Goal: Task Accomplishment & Management: Manage account settings

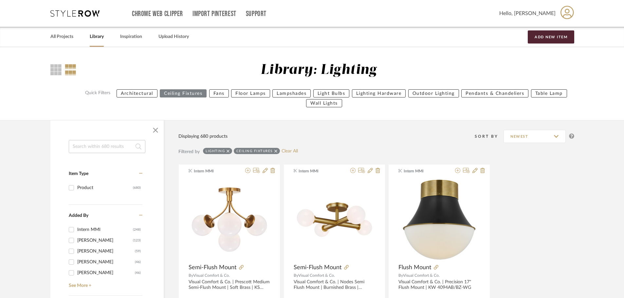
click at [92, 140] on input at bounding box center [107, 146] width 77 height 13
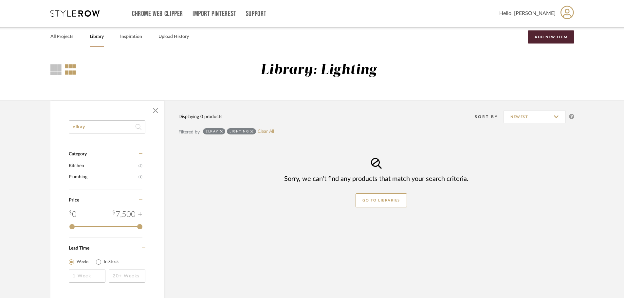
click at [62, 127] on div "elkay Category Kitchen (3) Plumbing (1) Price 0 7,500 + 0 7500 Lead Time Weeks …" at bounding box center [106, 210] width 113 height 179
type input "crosstown"
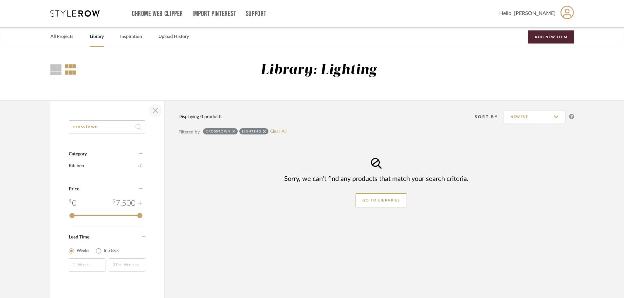
click at [154, 113] on span "button" at bounding box center [156, 111] width 16 height 16
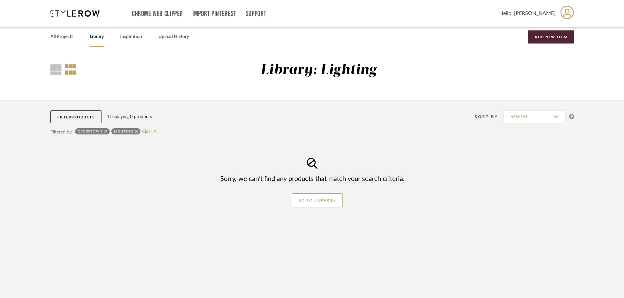
click at [139, 132] on div "Lighting" at bounding box center [125, 131] width 29 height 6
click at [137, 130] on icon at bounding box center [136, 131] width 3 height 5
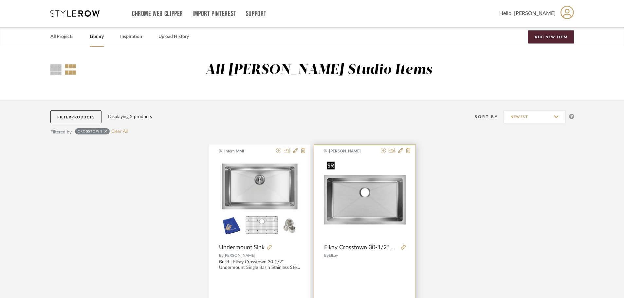
click at [396, 212] on img "0" at bounding box center [365, 200] width 82 height 82
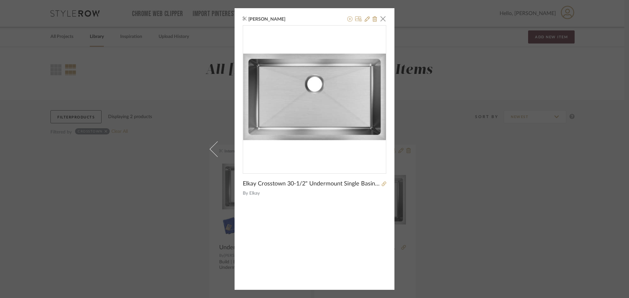
click at [482, 177] on div "[PERSON_NAME] × Elkay Crosstown 30-1/2" Undermount Single Basin Stainless Steel…" at bounding box center [314, 149] width 629 height 298
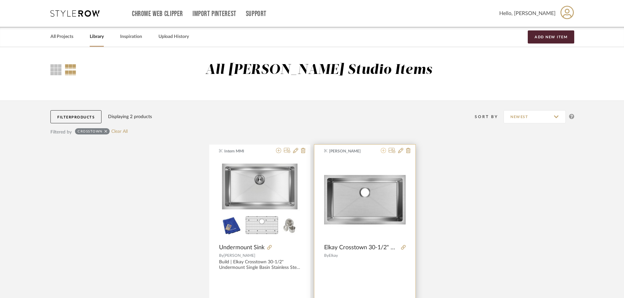
click at [382, 150] on icon at bounding box center [383, 150] width 5 height 5
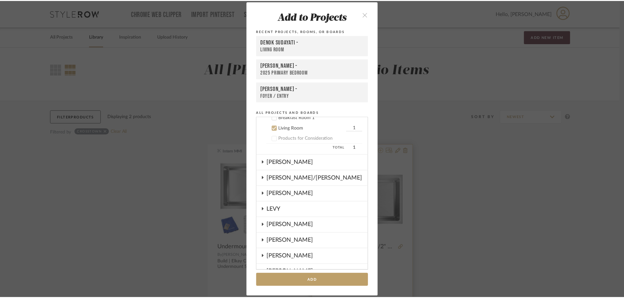
scroll to position [53, 0]
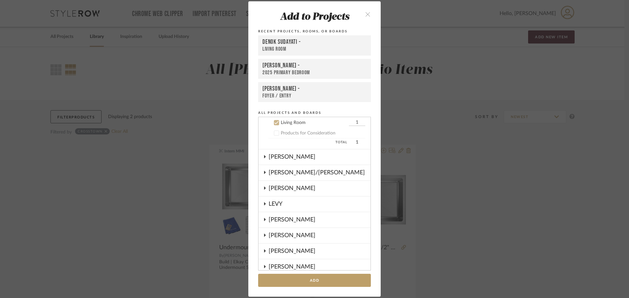
click at [365, 14] on icon "close" at bounding box center [368, 14] width 6 height 6
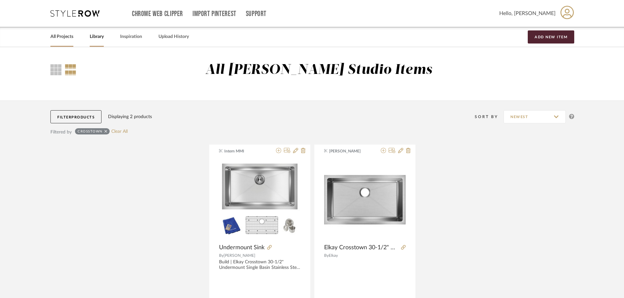
click at [66, 39] on link "All Projects" at bounding box center [61, 36] width 23 height 9
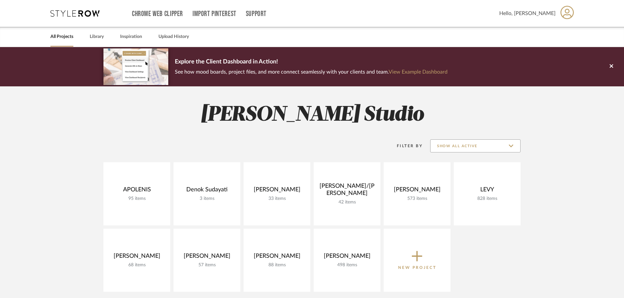
click at [478, 145] on input "Show All Active" at bounding box center [475, 146] width 90 height 13
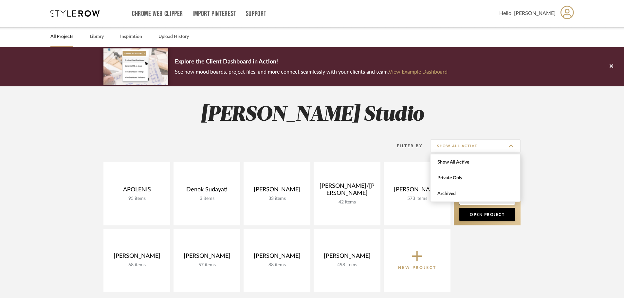
click at [467, 189] on span "Archived" at bounding box center [476, 194] width 90 height 16
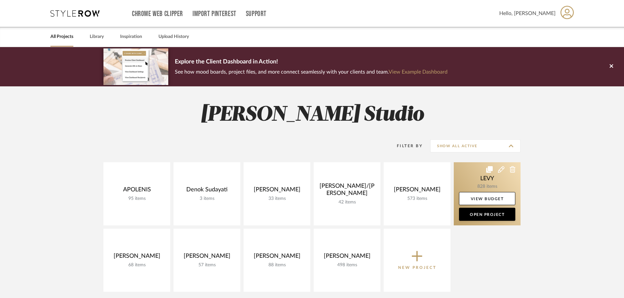
type input "Archived"
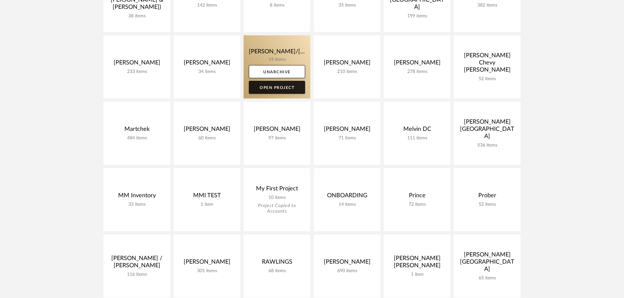
scroll to position [589, 0]
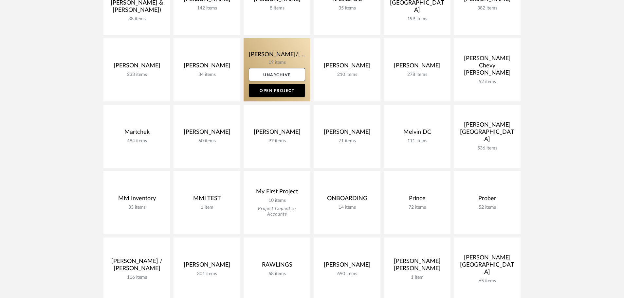
drag, startPoint x: 266, startPoint y: 79, endPoint x: 295, endPoint y: 56, distance: 37.4
click at [296, 60] on div "[PERSON_NAME]/[PERSON_NAME] 19 items Unarchive Open Project" at bounding box center [277, 69] width 67 height 63
click at [296, 53] on link at bounding box center [277, 69] width 67 height 63
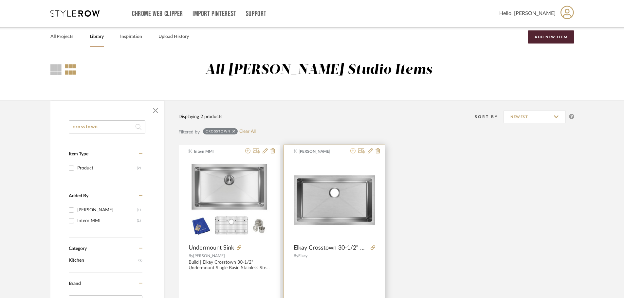
click at [353, 150] on icon at bounding box center [352, 150] width 5 height 5
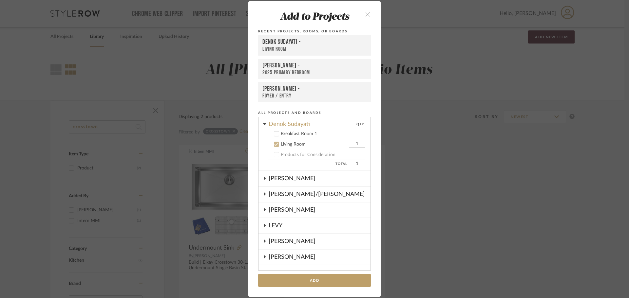
scroll to position [20, 0]
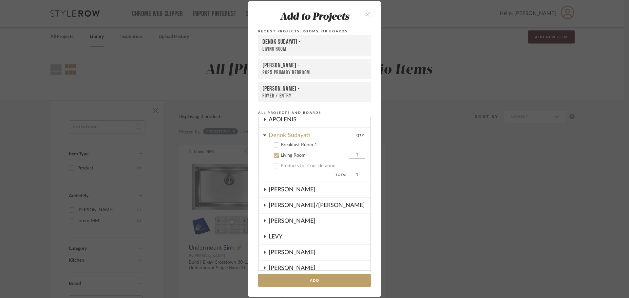
click at [288, 156] on div "Living Room" at bounding box center [314, 156] width 66 height 6
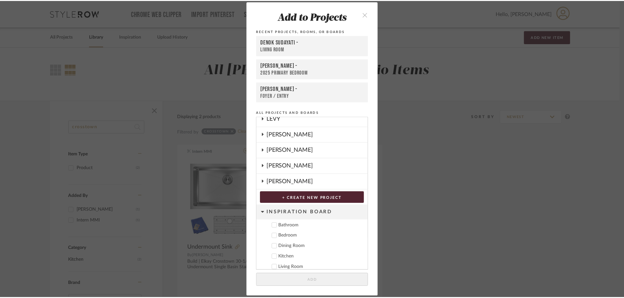
scroll to position [135, 0]
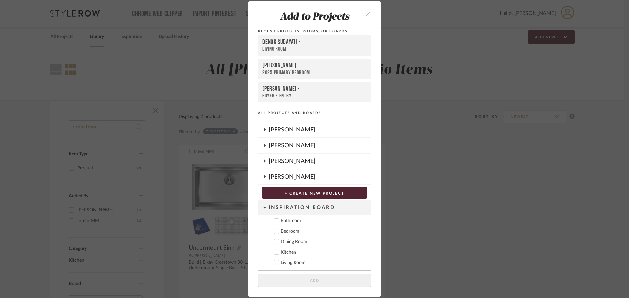
click at [444, 214] on div "Add to Projects Recent Projects, Rooms, or Boards Denok Sudayati - Living Room …" at bounding box center [314, 149] width 629 height 298
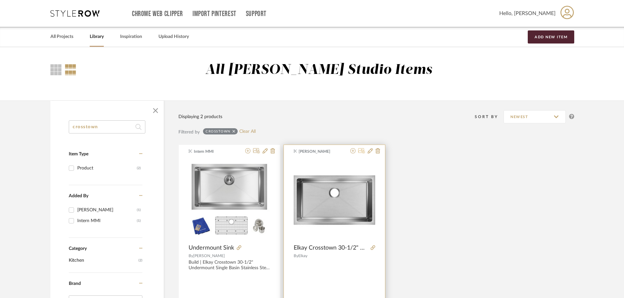
click at [363, 150] on icon at bounding box center [361, 150] width 7 height 5
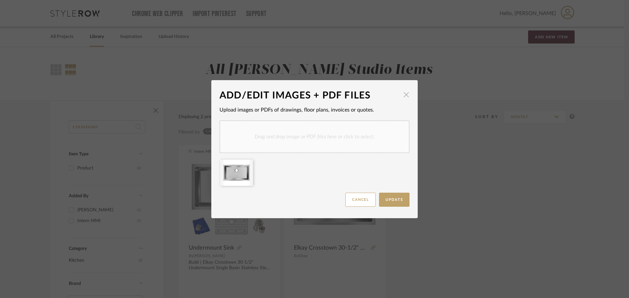
click at [401, 94] on span "button" at bounding box center [406, 94] width 13 height 13
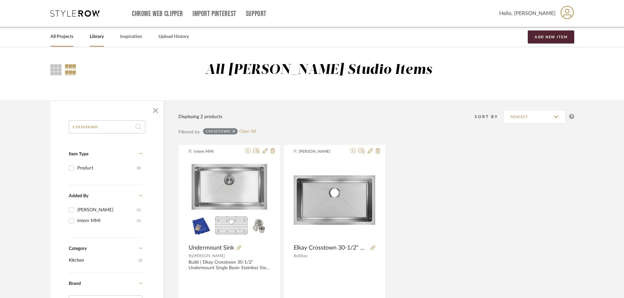
click at [63, 39] on link "All Projects" at bounding box center [61, 36] width 23 height 9
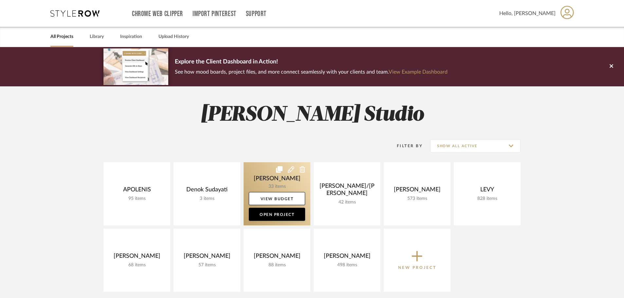
click at [288, 169] on icon at bounding box center [291, 169] width 7 height 7
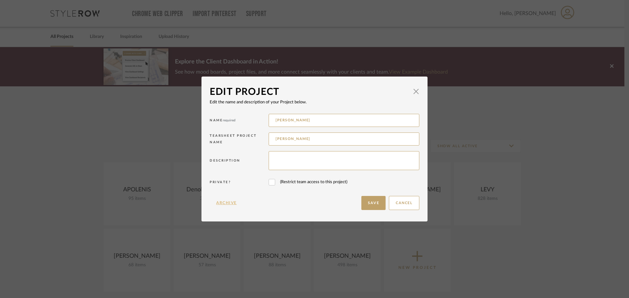
click at [229, 201] on button "Archive" at bounding box center [227, 203] width 34 height 14
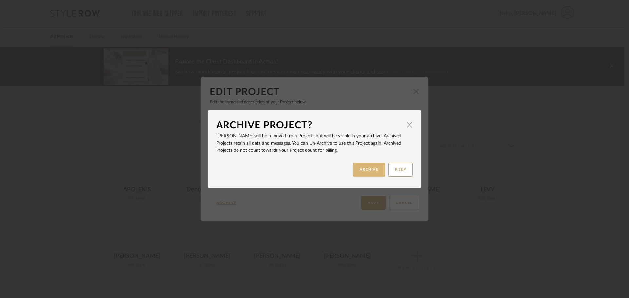
click at [368, 171] on button "ARCHIVE" at bounding box center [369, 170] width 32 height 14
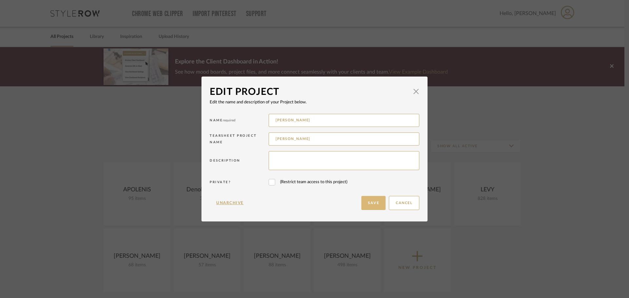
click at [372, 203] on button "Save" at bounding box center [373, 203] width 24 height 14
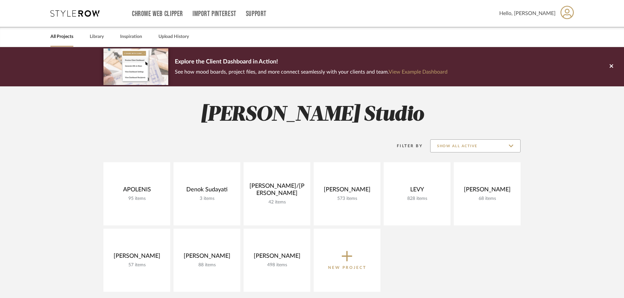
click at [472, 145] on input "Show All Active" at bounding box center [475, 146] width 90 height 13
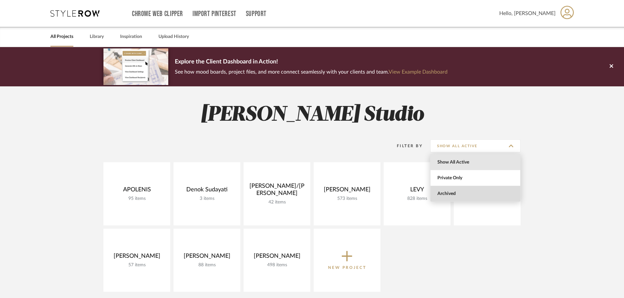
click at [466, 191] on span "Archived" at bounding box center [476, 194] width 90 height 16
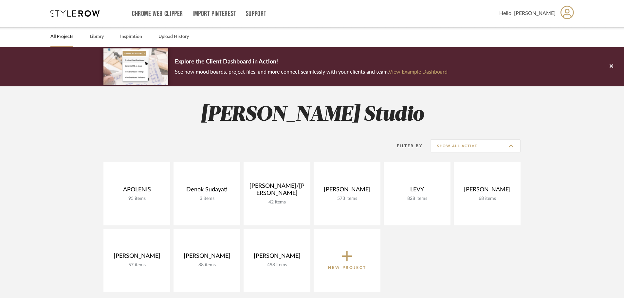
type input "Archived"
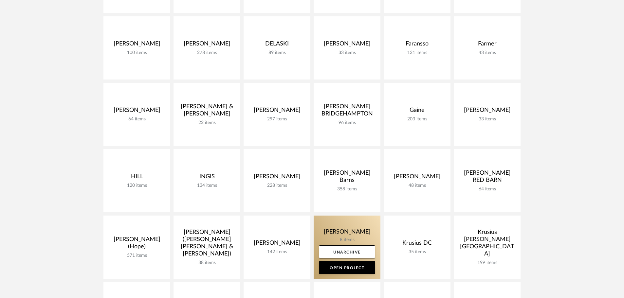
scroll to position [360, 0]
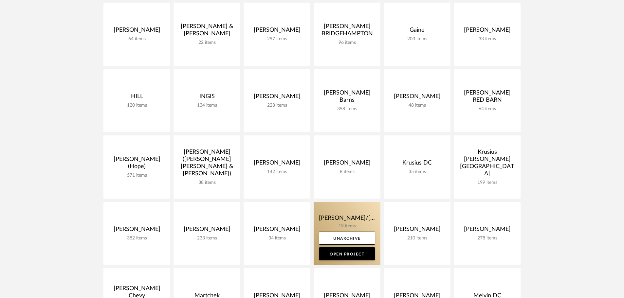
click at [332, 217] on link at bounding box center [347, 233] width 67 height 63
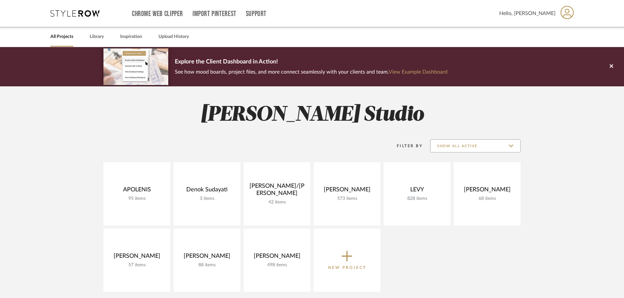
click at [492, 148] on input "Show All Active" at bounding box center [475, 146] width 90 height 13
click at [472, 187] on span "Archived" at bounding box center [476, 194] width 90 height 16
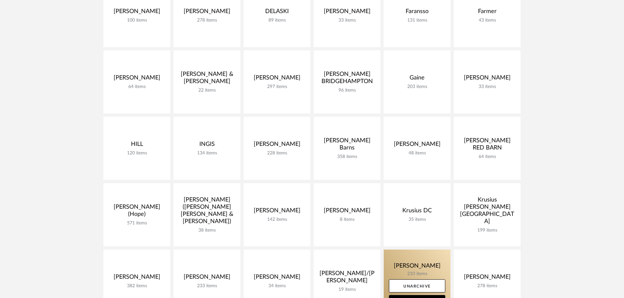
scroll to position [458, 0]
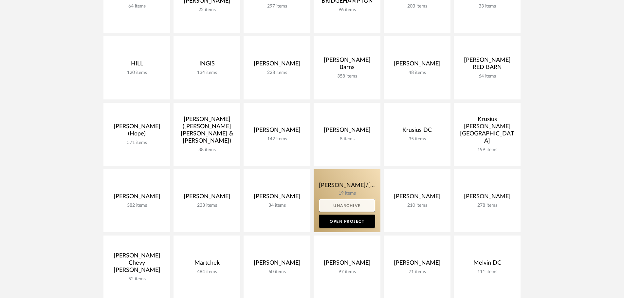
click at [357, 206] on link "Unarchive" at bounding box center [347, 205] width 56 height 13
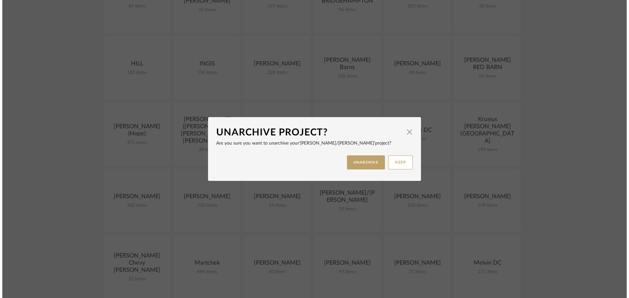
scroll to position [0, 0]
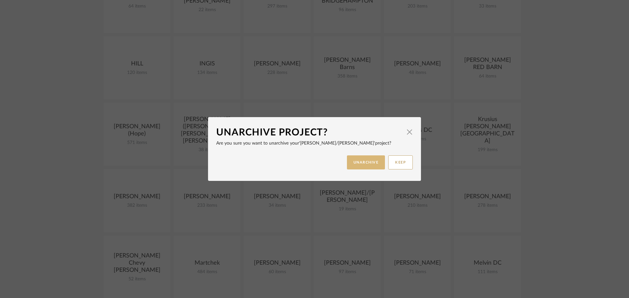
click at [364, 161] on button "UNARCHIVE" at bounding box center [366, 163] width 38 height 14
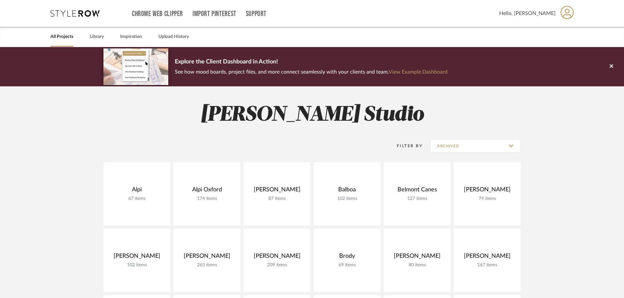
drag, startPoint x: 69, startPoint y: 37, endPoint x: 274, endPoint y: 114, distance: 218.6
click at [69, 37] on link "All Projects" at bounding box center [61, 36] width 23 height 9
click at [58, 39] on link "All Projects" at bounding box center [61, 36] width 23 height 9
click at [493, 150] on input "Archived" at bounding box center [475, 146] width 90 height 13
click at [482, 160] on span "Show All Active" at bounding box center [477, 163] width 78 height 6
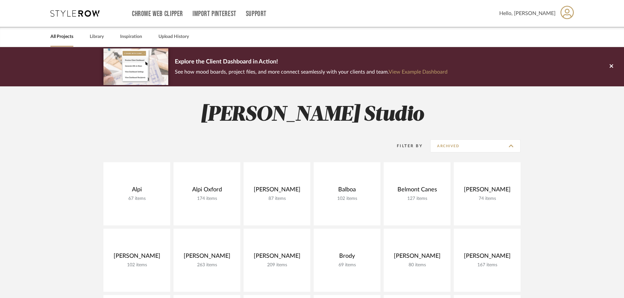
type input "Show All Active"
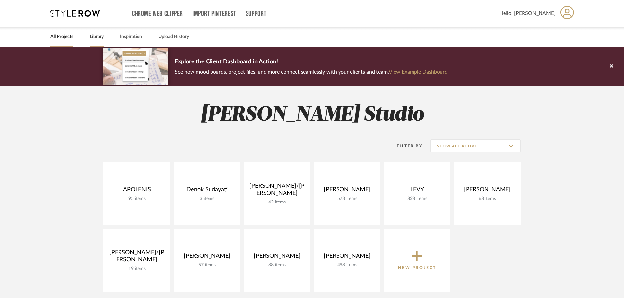
click at [98, 37] on link "Library" at bounding box center [97, 36] width 14 height 9
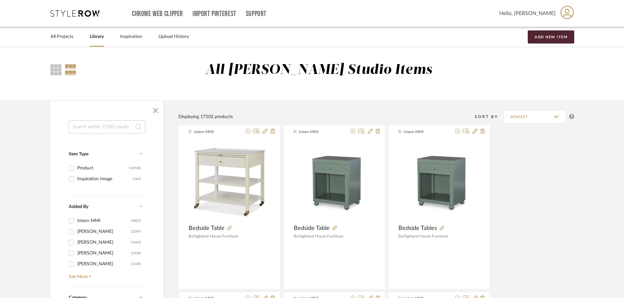
click at [120, 125] on input at bounding box center [107, 127] width 77 height 13
type input "elkay"
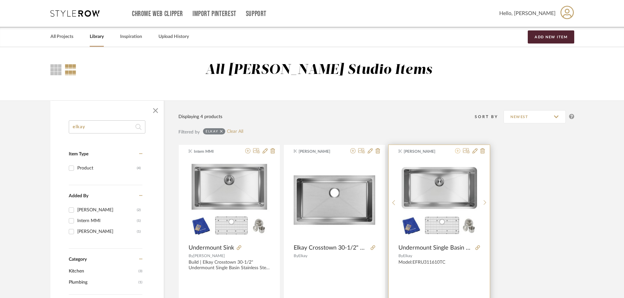
click at [458, 151] on icon at bounding box center [457, 150] width 5 height 5
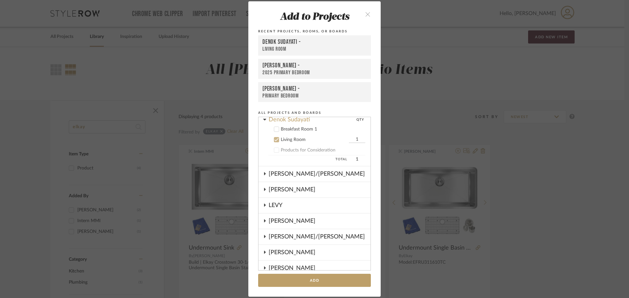
scroll to position [20, 0]
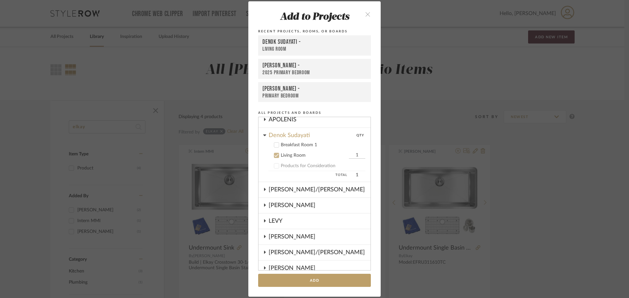
click at [284, 153] on div "Living Room" at bounding box center [314, 156] width 66 height 6
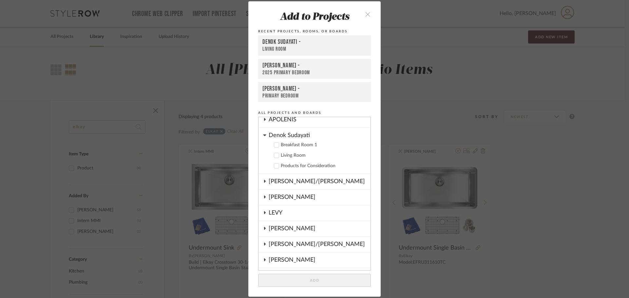
click at [262, 243] on icon at bounding box center [264, 244] width 5 height 3
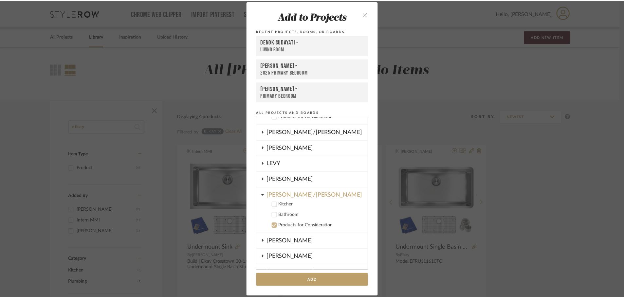
scroll to position [85, 0]
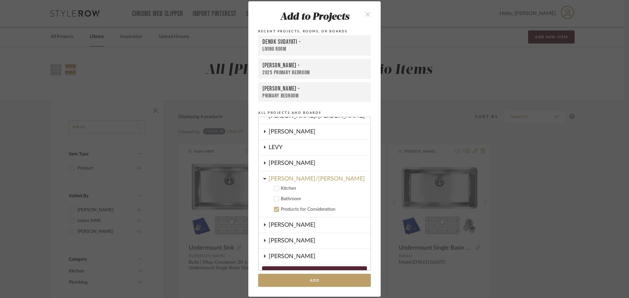
click at [283, 186] on div "Kitchen" at bounding box center [323, 189] width 84 height 6
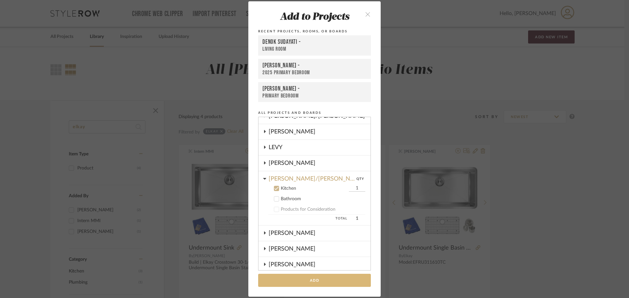
click at [299, 278] on button "Add" at bounding box center [314, 280] width 113 height 13
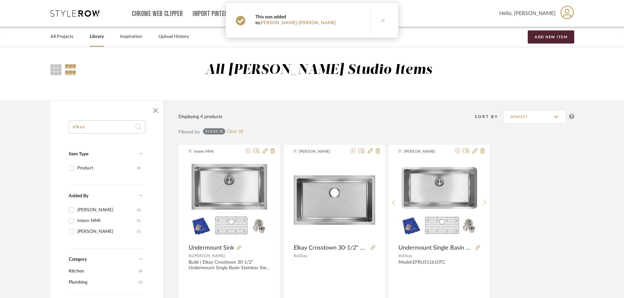
click at [64, 38] on link "All Projects" at bounding box center [61, 36] width 23 height 9
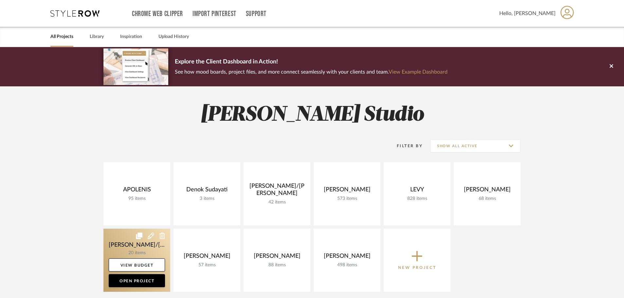
drag, startPoint x: 154, startPoint y: 253, endPoint x: 151, endPoint y: 252, distance: 3.3
click at [154, 252] on link at bounding box center [136, 260] width 67 height 63
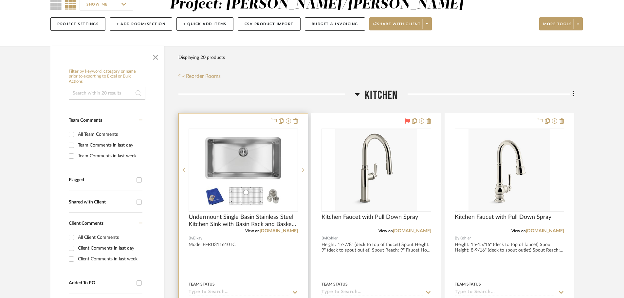
scroll to position [98, 0]
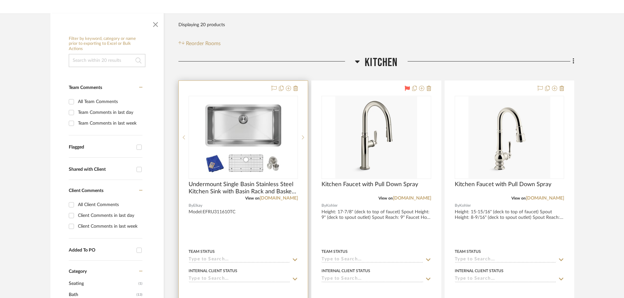
click at [259, 87] on div at bounding box center [243, 224] width 129 height 287
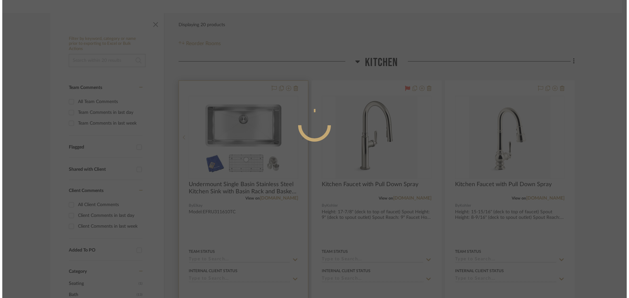
scroll to position [0, 0]
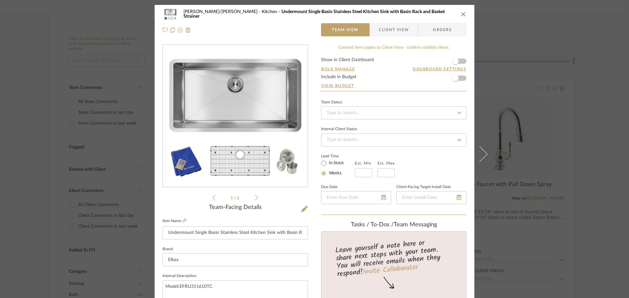
click at [388, 28] on span "Client View" at bounding box center [394, 29] width 30 height 13
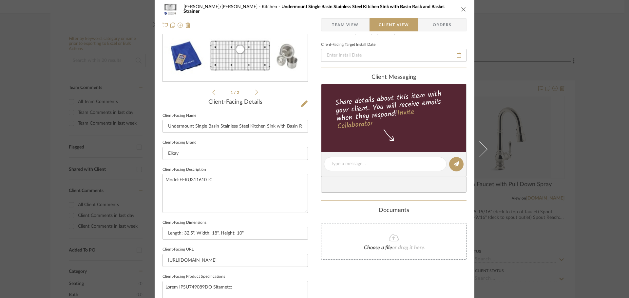
scroll to position [164, 0]
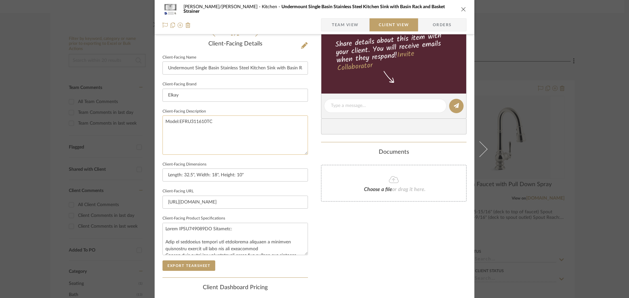
drag, startPoint x: 218, startPoint y: 123, endPoint x: 161, endPoint y: 118, distance: 57.6
click at [162, 118] on textarea "Model:EFRU311610TC" at bounding box center [234, 135] width 145 height 39
click at [182, 119] on textarea "Model:EFRU311610TC" at bounding box center [234, 135] width 145 height 39
click at [177, 121] on textarea "Model:EFRU311610TC" at bounding box center [234, 135] width 145 height 39
click at [214, 132] on textarea "Model: EFRU311610TC" at bounding box center [234, 135] width 145 height 39
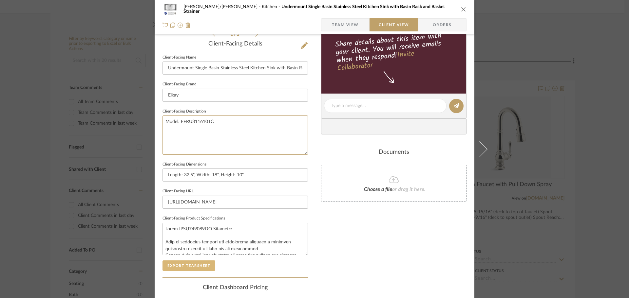
type textarea "Model: EFRU311610TC"
click at [180, 270] on button "Export Tearsheet" at bounding box center [188, 266] width 53 height 10
drag, startPoint x: 304, startPoint y: 255, endPoint x: 300, endPoint y: 257, distance: 3.7
click at [318, 281] on div "[PERSON_NAME]/[PERSON_NAME] Kitchen Undermount Single Basin Stainless Steel Kit…" at bounding box center [315, 108] width 320 height 534
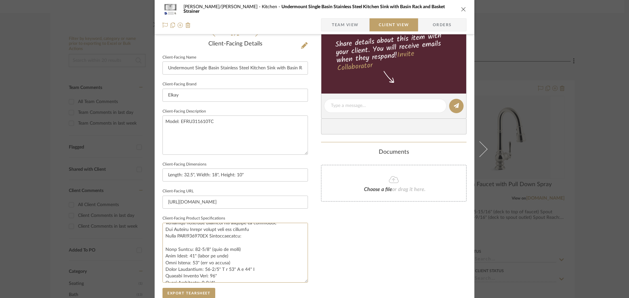
drag, startPoint x: 304, startPoint y: 253, endPoint x: 307, endPoint y: 275, distance: 22.1
click at [325, 281] on div "[PERSON_NAME]/[PERSON_NAME] Kitchen Undermount Single Basin Stainless Steel Kit…" at bounding box center [315, 122] width 320 height 562
click at [224, 268] on textarea at bounding box center [234, 253] width 145 height 60
click at [224, 233] on textarea at bounding box center [234, 253] width 145 height 60
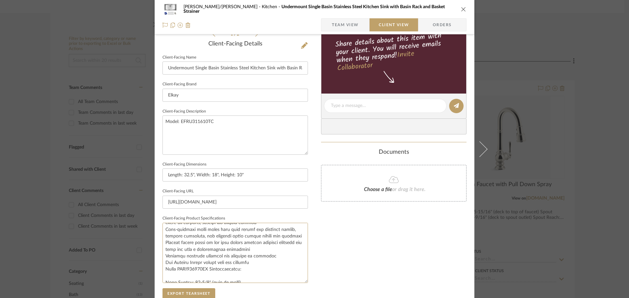
scroll to position [0, 0]
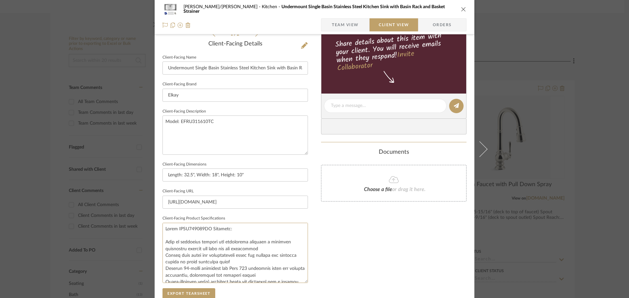
drag, startPoint x: 245, startPoint y: 234, endPoint x: 147, endPoint y: 188, distance: 108.9
click at [147, 188] on mat-dialog-content "[PERSON_NAME]/[PERSON_NAME] Kitchen Undermount Single Basin Stainless Steel Kit…" at bounding box center [314, 122] width 356 height 562
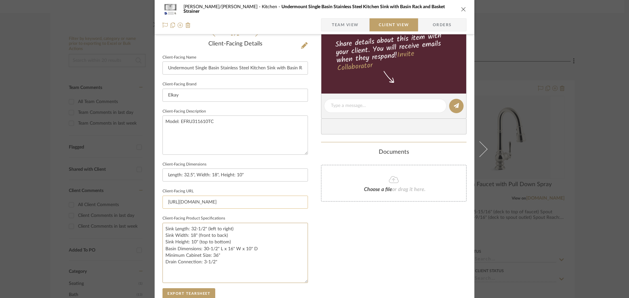
type textarea "Sink Length: 32-1/2" (left to right) Sink Width: 18" (front to back) Sink Heigh…"
click at [250, 205] on input "[URL][DOMAIN_NAME]" at bounding box center [234, 202] width 145 height 13
drag, startPoint x: 218, startPoint y: 141, endPoint x: 147, endPoint y: 111, distance: 77.2
click at [147, 111] on mat-dialog-content "[PERSON_NAME]/[PERSON_NAME] Kitchen Undermount Single Basin Stainless Steel Kit…" at bounding box center [314, 122] width 356 height 562
click at [205, 291] on button "Export Tearsheet" at bounding box center [188, 294] width 53 height 10
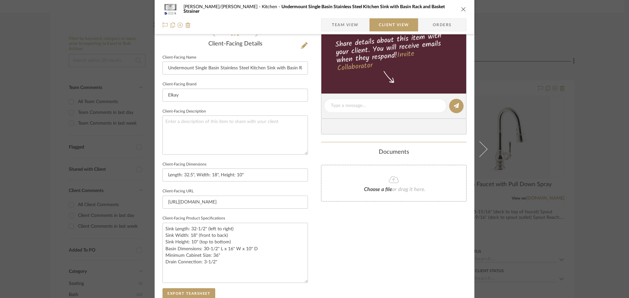
click at [532, 93] on div "[PERSON_NAME]/[PERSON_NAME] Kitchen Undermount Single Basin Stainless Steel Kit…" at bounding box center [314, 149] width 629 height 298
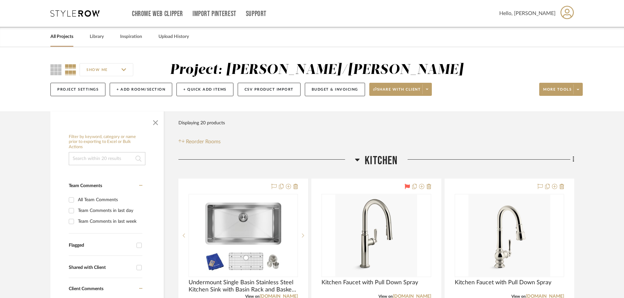
click at [68, 41] on link "All Projects" at bounding box center [61, 36] width 23 height 9
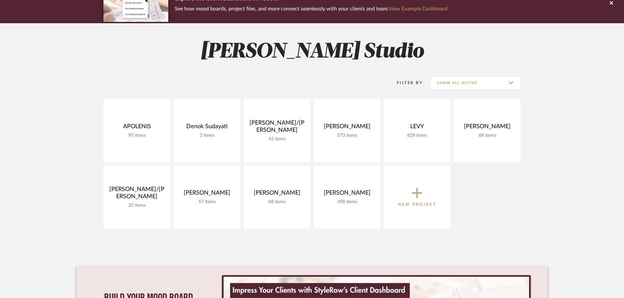
scroll to position [98, 0]
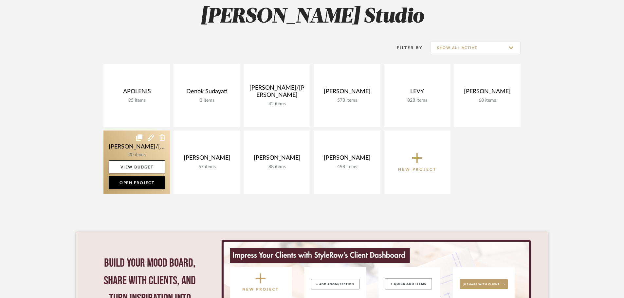
click at [162, 153] on link at bounding box center [136, 162] width 67 height 63
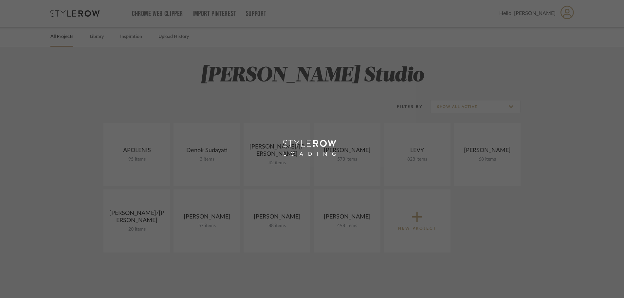
scroll to position [46, 0]
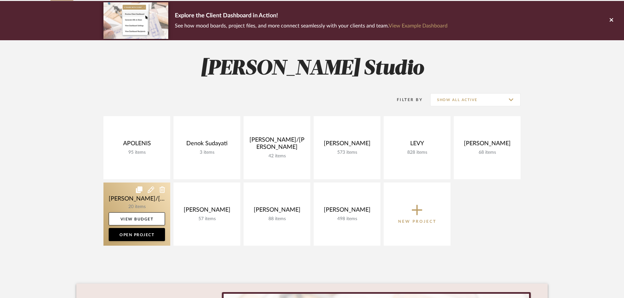
click at [147, 188] on link at bounding box center [136, 214] width 67 height 63
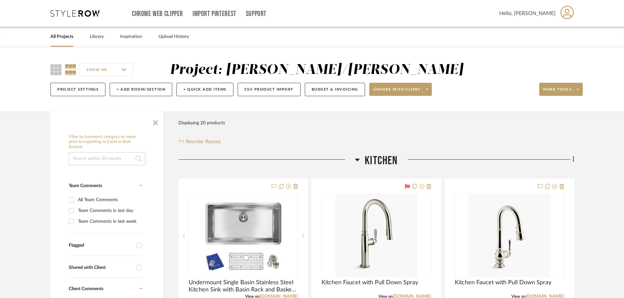
click at [107, 71] on input "SHOW ME" at bounding box center [107, 69] width 54 height 13
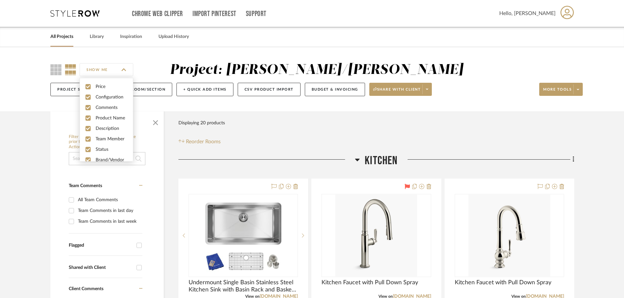
click at [160, 66] on div "SHOW ME" at bounding box center [110, 70] width 120 height 16
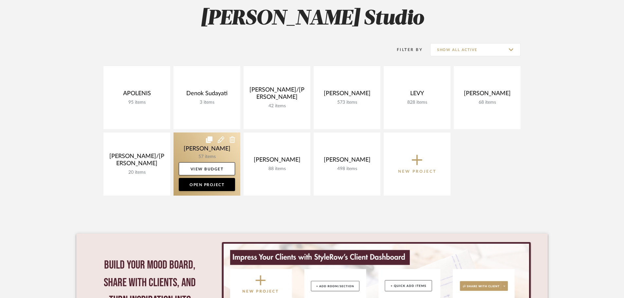
scroll to position [79, 0]
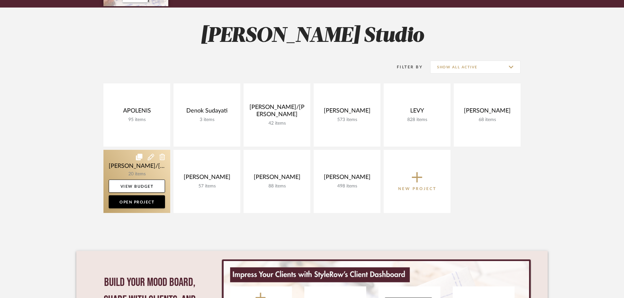
click at [161, 168] on link at bounding box center [136, 181] width 67 height 63
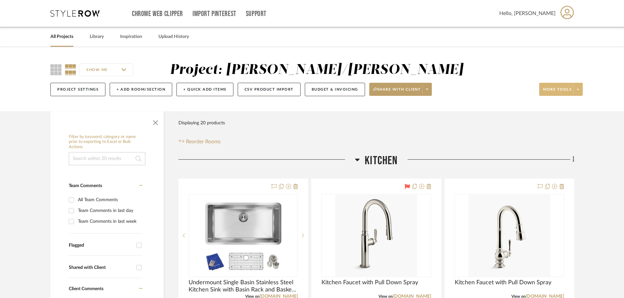
click at [573, 93] on span at bounding box center [577, 89] width 9 height 10
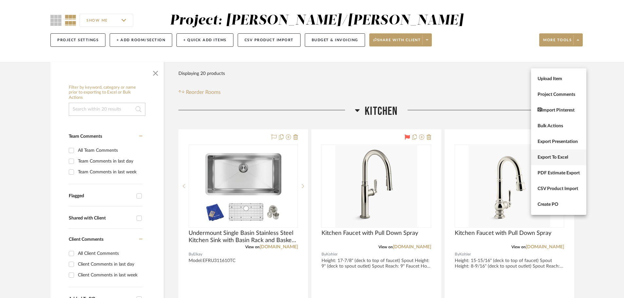
scroll to position [65, 0]
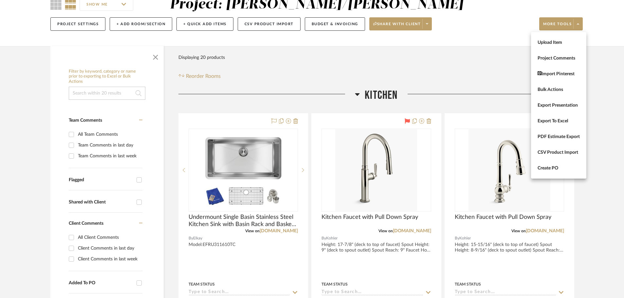
drag, startPoint x: 608, startPoint y: 147, endPoint x: 593, endPoint y: 147, distance: 15.1
click at [608, 147] on div at bounding box center [312, 149] width 624 height 298
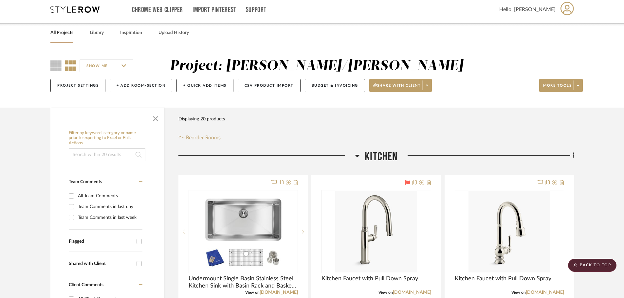
scroll to position [0, 0]
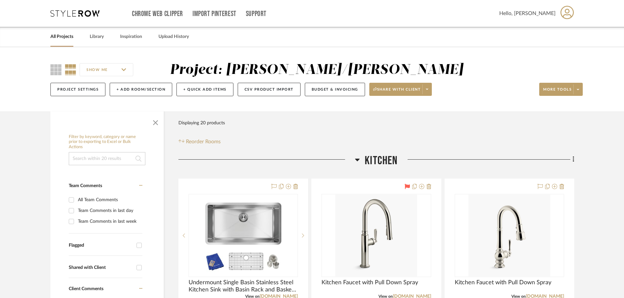
click at [123, 70] on input "SHOW ME" at bounding box center [107, 69] width 54 height 13
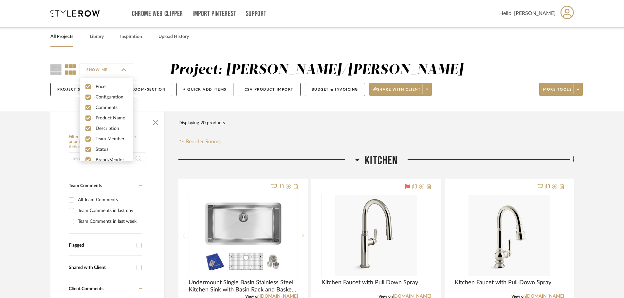
click at [123, 70] on input "SHOW ME" at bounding box center [107, 69] width 54 height 13
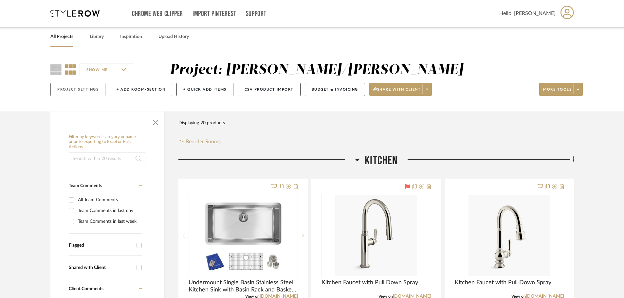
click at [90, 92] on button "Project Settings" at bounding box center [77, 89] width 55 height 13
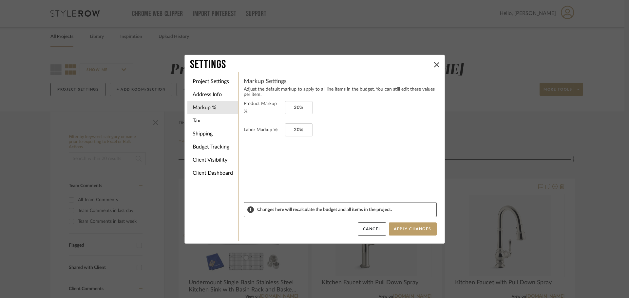
click at [433, 65] on button at bounding box center [437, 65] width 8 height 8
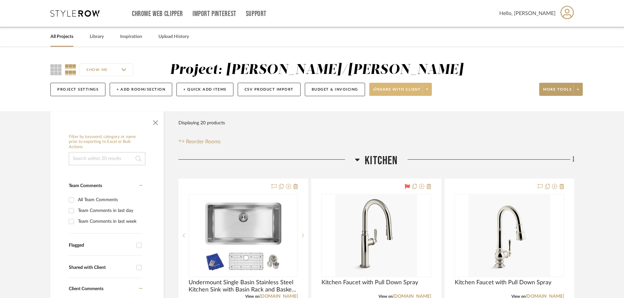
click at [431, 88] on span at bounding box center [426, 89] width 9 height 10
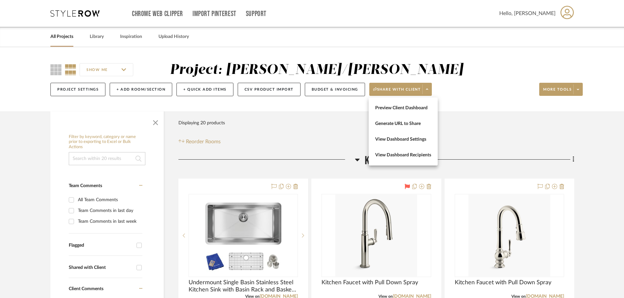
click at [454, 84] on div at bounding box center [312, 149] width 624 height 298
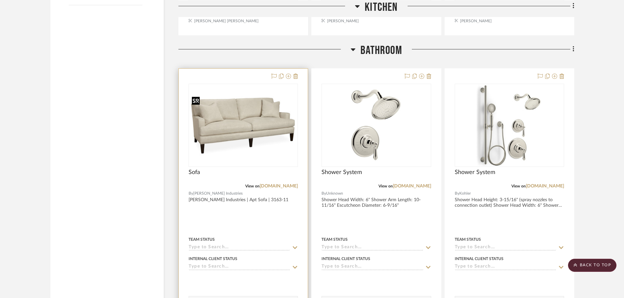
scroll to position [720, 0]
click at [289, 78] on icon at bounding box center [288, 76] width 5 height 5
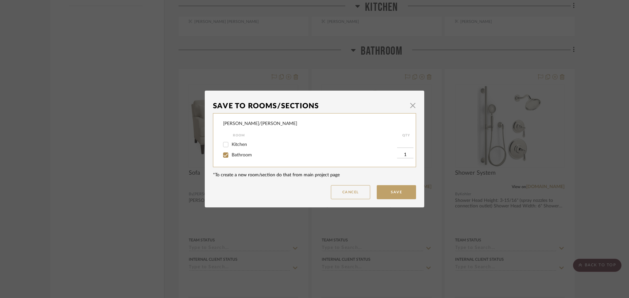
click at [245, 151] on div "Bathroom" at bounding box center [310, 155] width 174 height 10
click at [243, 154] on span "Bathroom" at bounding box center [242, 155] width 20 height 5
click at [231, 154] on input "Bathroom" at bounding box center [225, 155] width 10 height 10
checkbox input "false"
click at [389, 199] on dialog-content "Save To Rooms/Sections × [PERSON_NAME]/[PERSON_NAME] Room QTY Kitchen Bathroom …" at bounding box center [314, 149] width 219 height 117
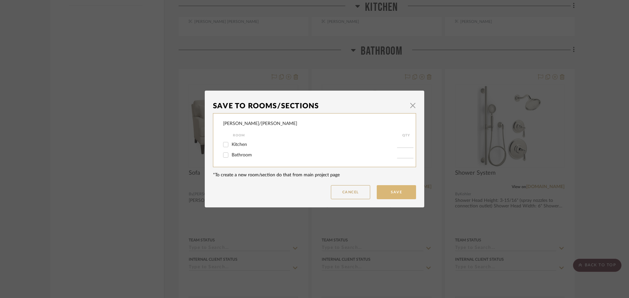
click at [388, 196] on button "Save" at bounding box center [396, 192] width 39 height 14
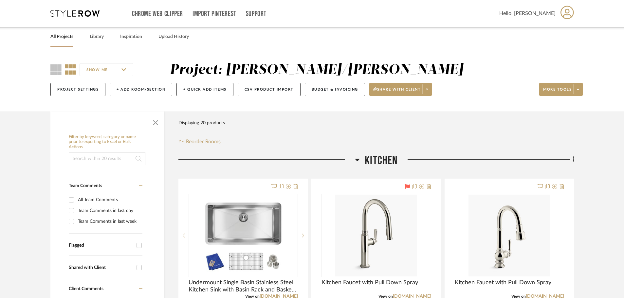
click at [66, 38] on link "All Projects" at bounding box center [61, 36] width 23 height 9
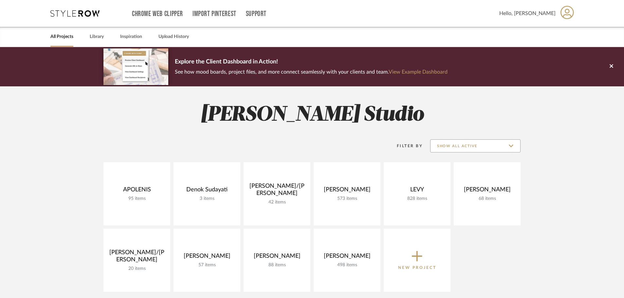
click at [476, 143] on input "Show All Active" at bounding box center [475, 146] width 90 height 13
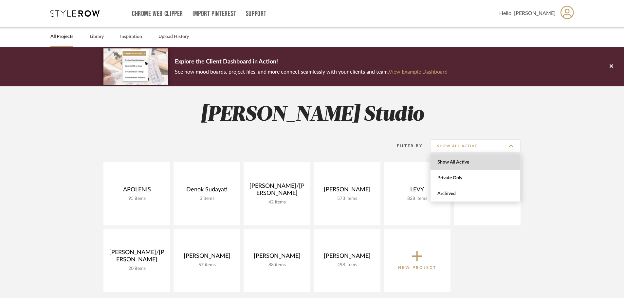
click at [475, 164] on span "Show All Active" at bounding box center [477, 163] width 78 height 6
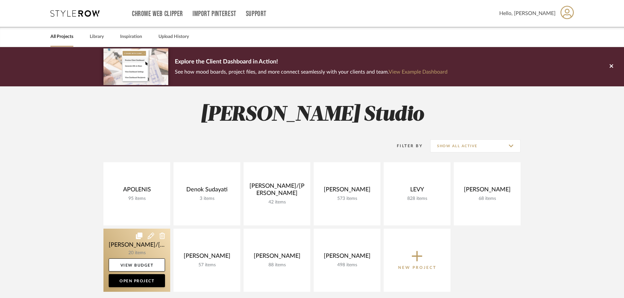
click at [140, 235] on icon at bounding box center [139, 236] width 7 height 7
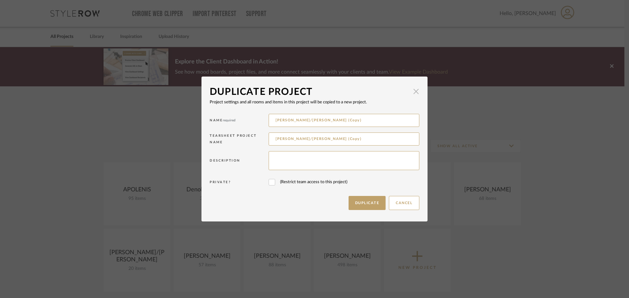
click at [413, 93] on span "button" at bounding box center [415, 91] width 13 height 13
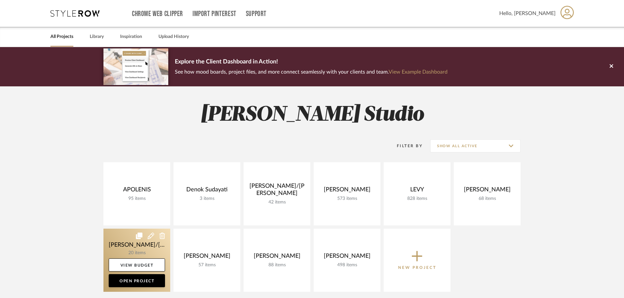
click at [151, 237] on icon at bounding box center [151, 236] width 7 height 7
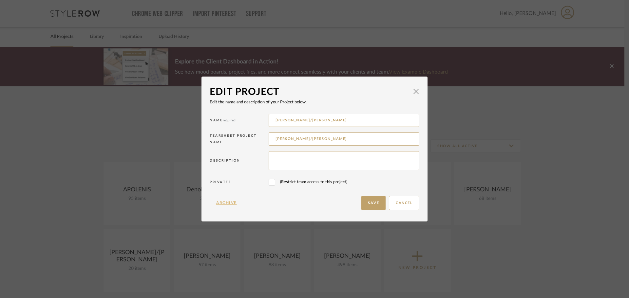
click at [226, 202] on button "Archive" at bounding box center [227, 203] width 34 height 14
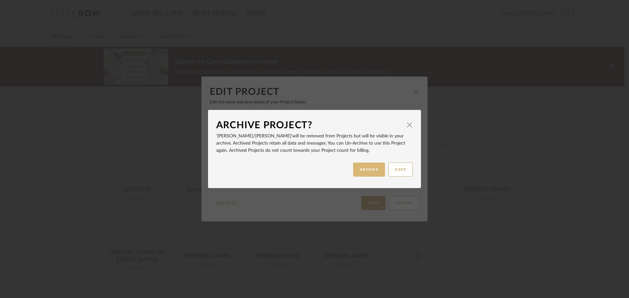
click at [362, 171] on button "ARCHIVE" at bounding box center [369, 170] width 32 height 14
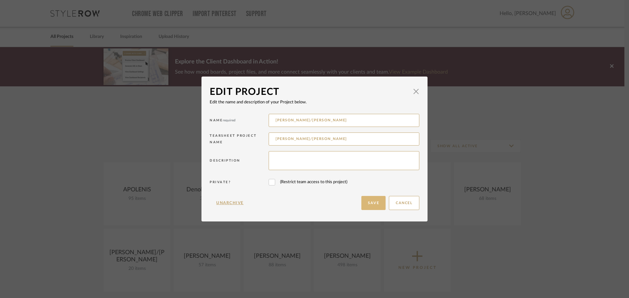
click at [369, 204] on button "Save" at bounding box center [373, 203] width 24 height 14
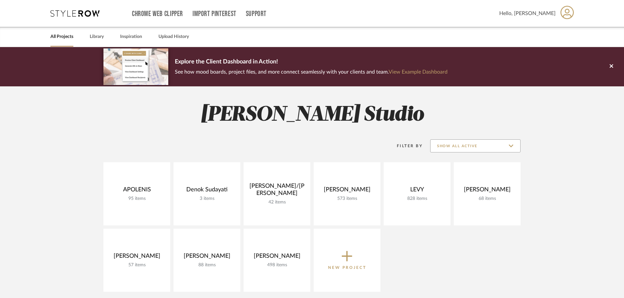
click at [472, 146] on input "Show All Active" at bounding box center [475, 146] width 90 height 13
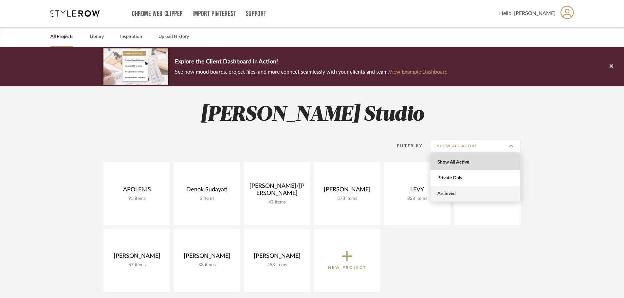
click at [452, 195] on span "Archived" at bounding box center [477, 194] width 78 height 6
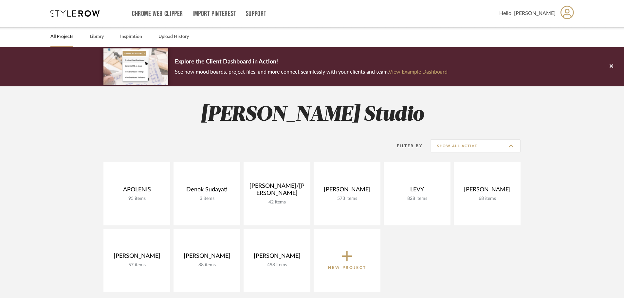
type input "Archived"
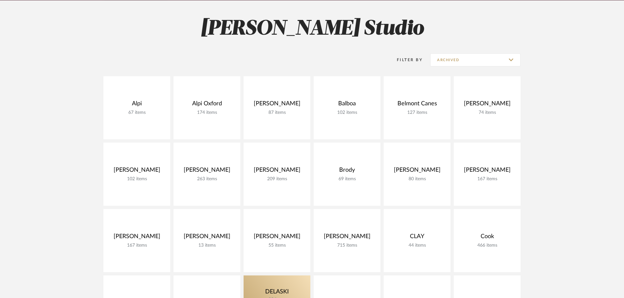
scroll to position [131, 0]
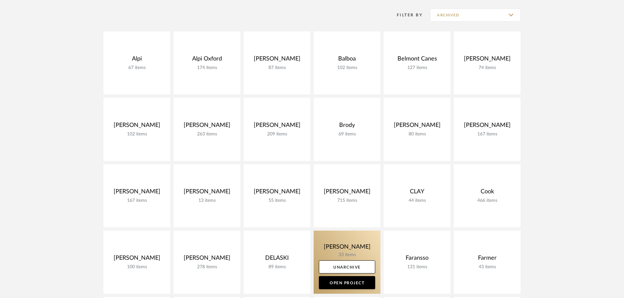
click at [363, 250] on link at bounding box center [347, 262] width 67 height 63
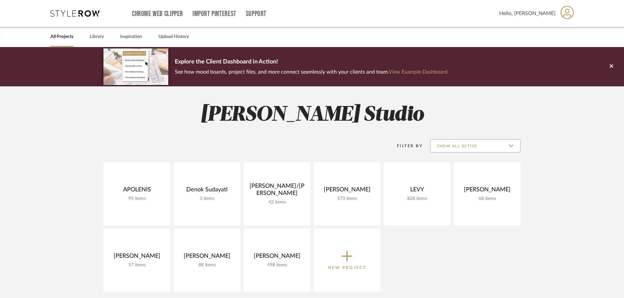
click at [479, 148] on input "Show All Active" at bounding box center [475, 146] width 90 height 13
click at [471, 190] on span "Archived" at bounding box center [476, 194] width 90 height 16
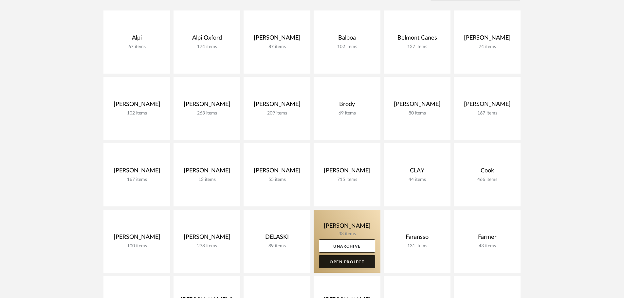
scroll to position [164, 0]
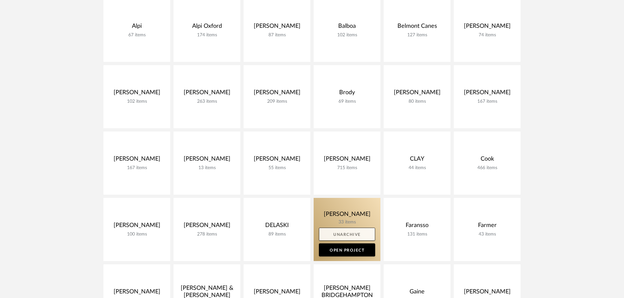
click at [347, 237] on link "Unarchive" at bounding box center [347, 234] width 56 height 13
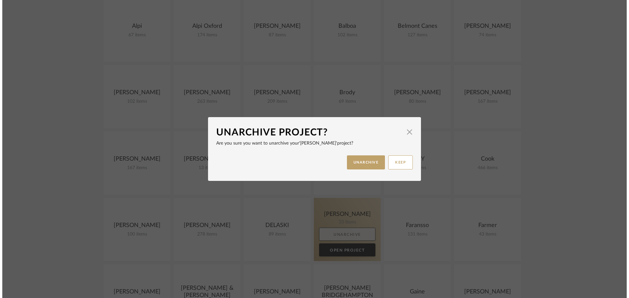
scroll to position [0, 0]
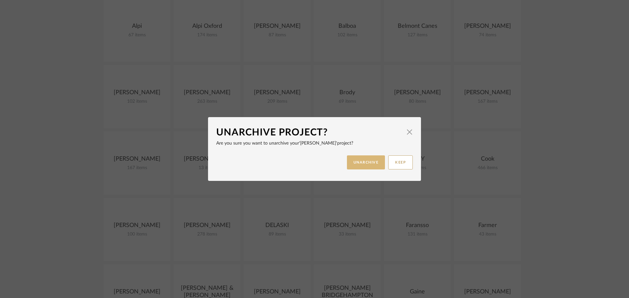
click at [371, 164] on button "UNARCHIVE" at bounding box center [366, 163] width 38 height 14
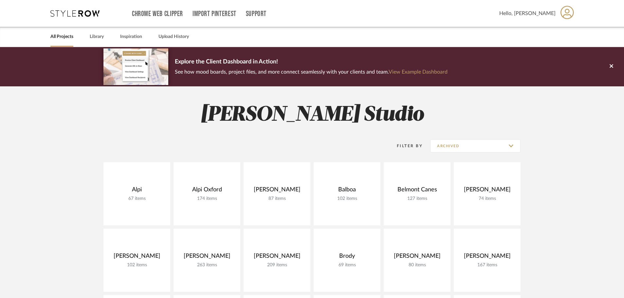
click at [64, 36] on link "All Projects" at bounding box center [61, 36] width 23 height 9
click at [471, 152] on input "Archived" at bounding box center [475, 146] width 90 height 13
click at [469, 159] on span "Show All Active" at bounding box center [476, 163] width 90 height 16
type input "Show All Active"
click at [469, 159] on div "Filter By Show All Active" at bounding box center [311, 146] width 417 height 32
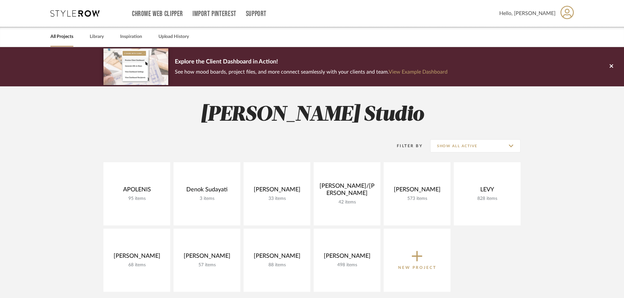
click at [344, 147] on div "Filter By Show All Active" at bounding box center [311, 146] width 417 height 16
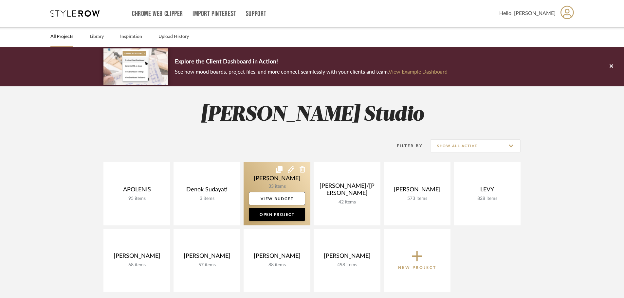
click at [306, 179] on link at bounding box center [277, 193] width 67 height 63
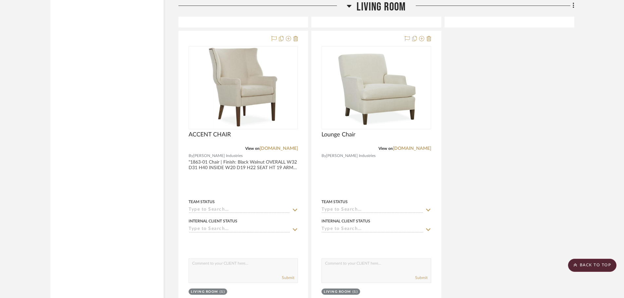
scroll to position [1375, 0]
